Goal: Transaction & Acquisition: Obtain resource

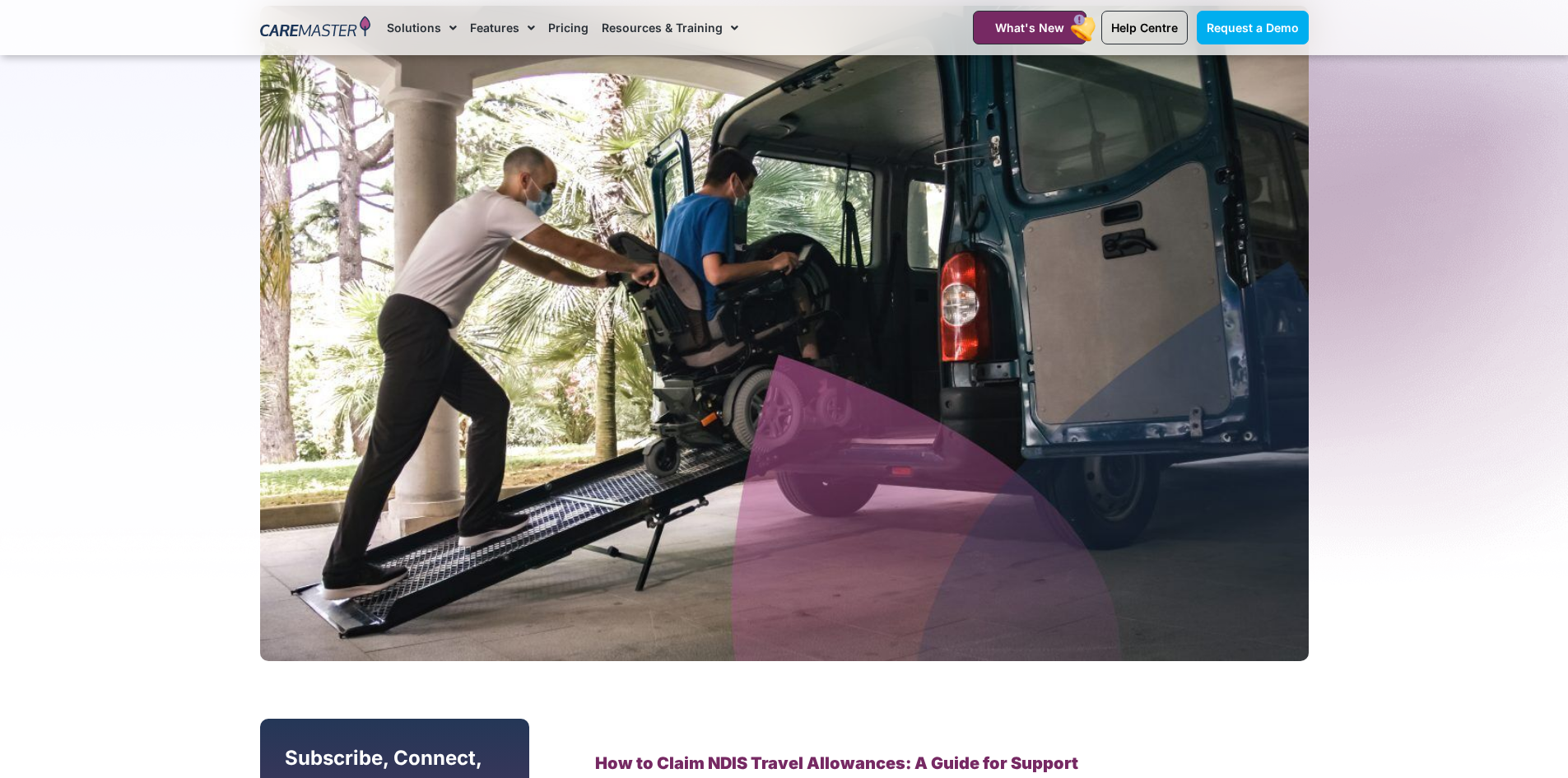
scroll to position [247, 0]
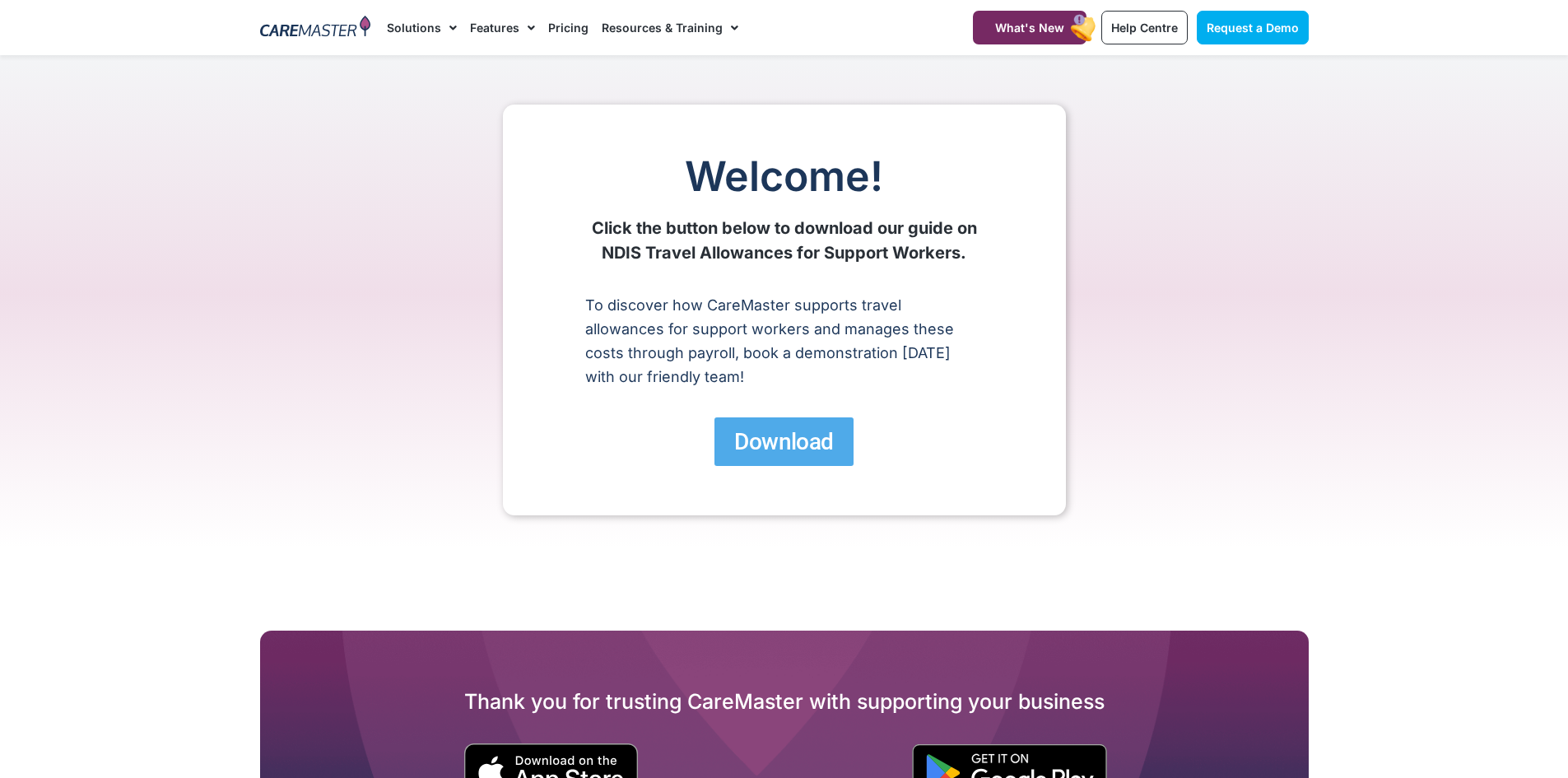
click at [788, 426] on link "Download" at bounding box center [783, 441] width 138 height 49
